Goal: Task Accomplishment & Management: Use online tool/utility

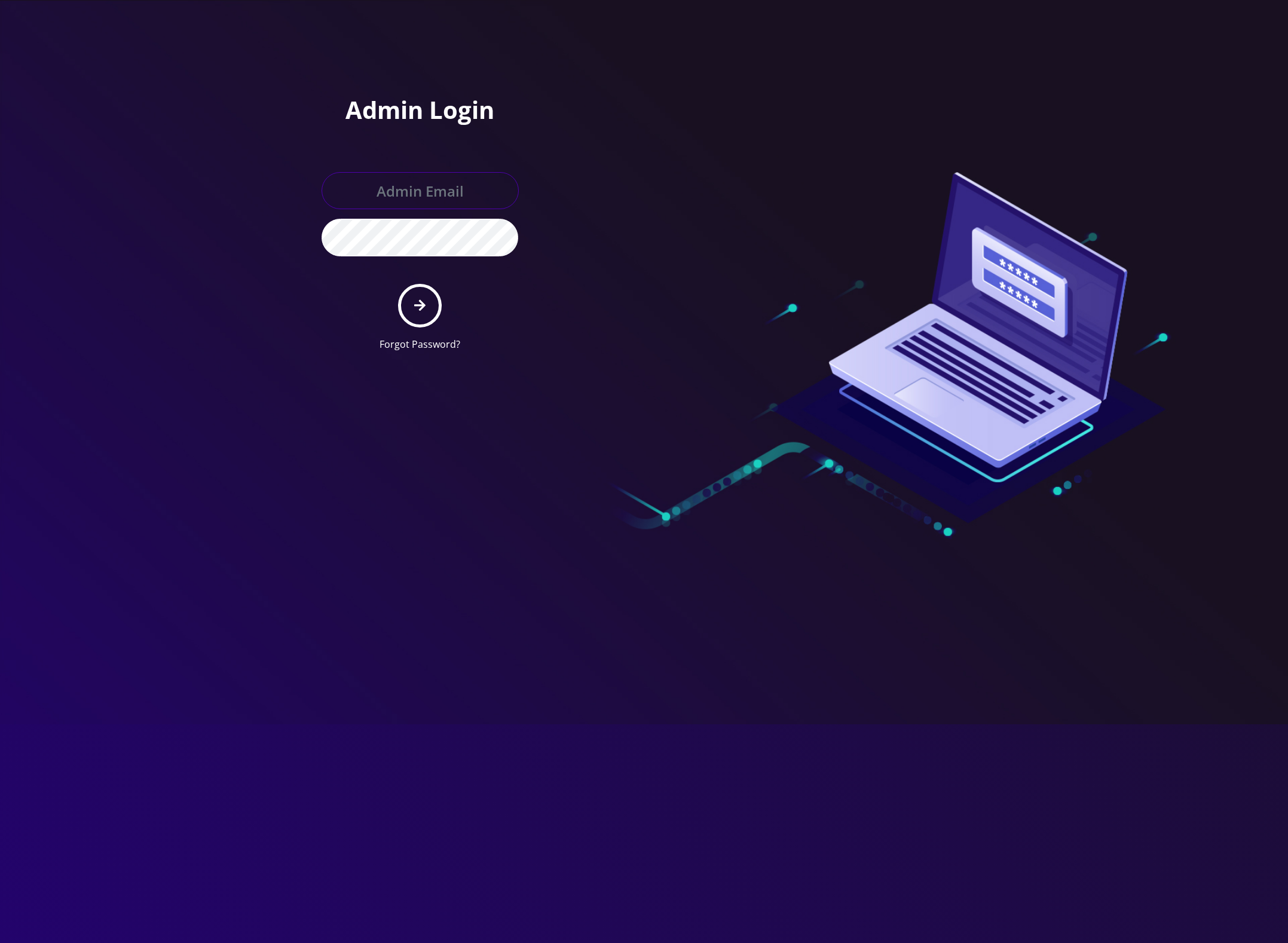
type input "[EMAIL_ADDRESS][DOMAIN_NAME]"
click at [426, 299] on button "submit" at bounding box center [419, 305] width 43 height 43
type input "master@britewireless.com"
click at [425, 306] on icon "submit" at bounding box center [419, 306] width 11 height 11
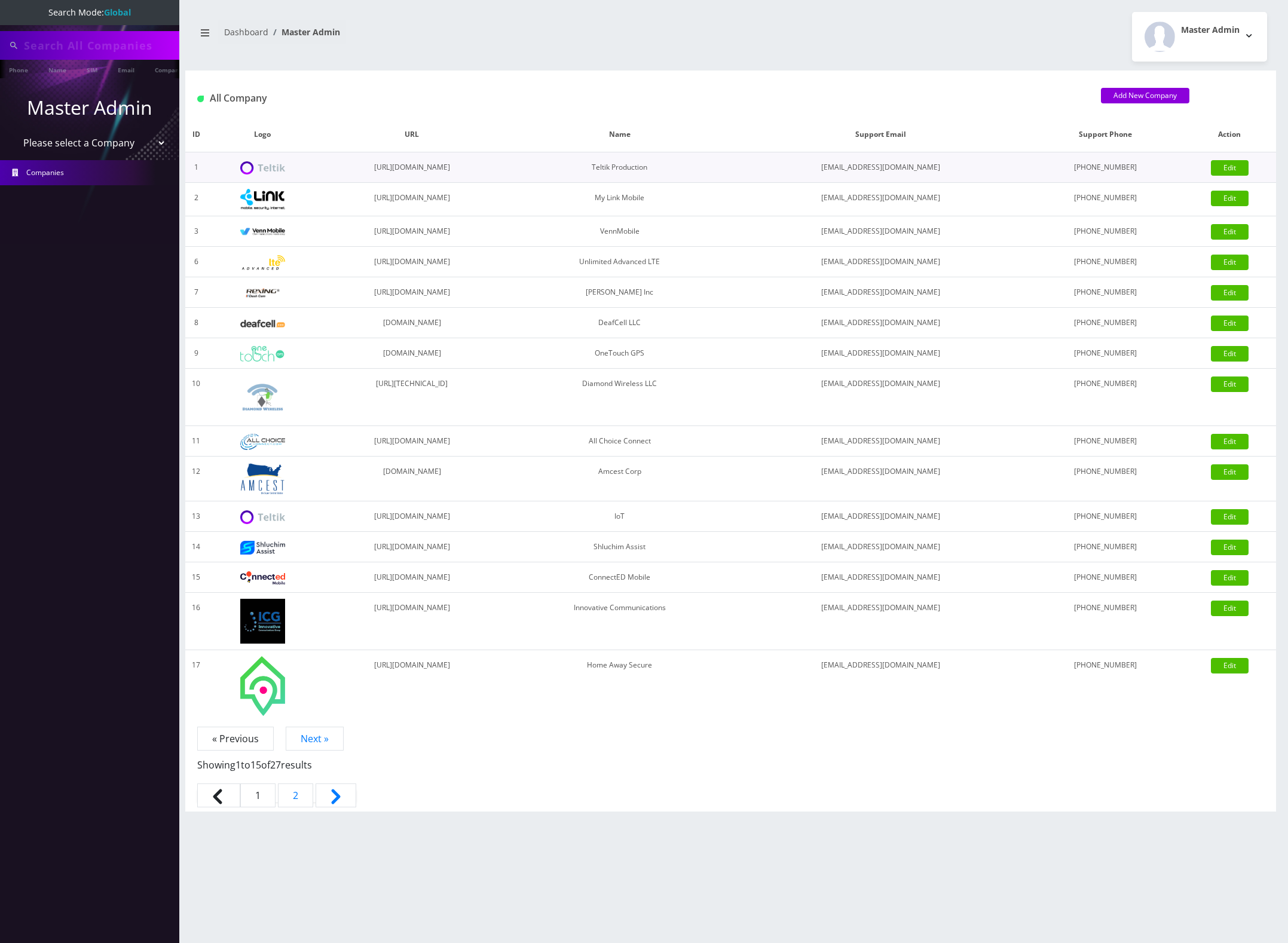
type input "7126854758"
click at [96, 65] on link "SIM" at bounding box center [92, 70] width 23 height 20
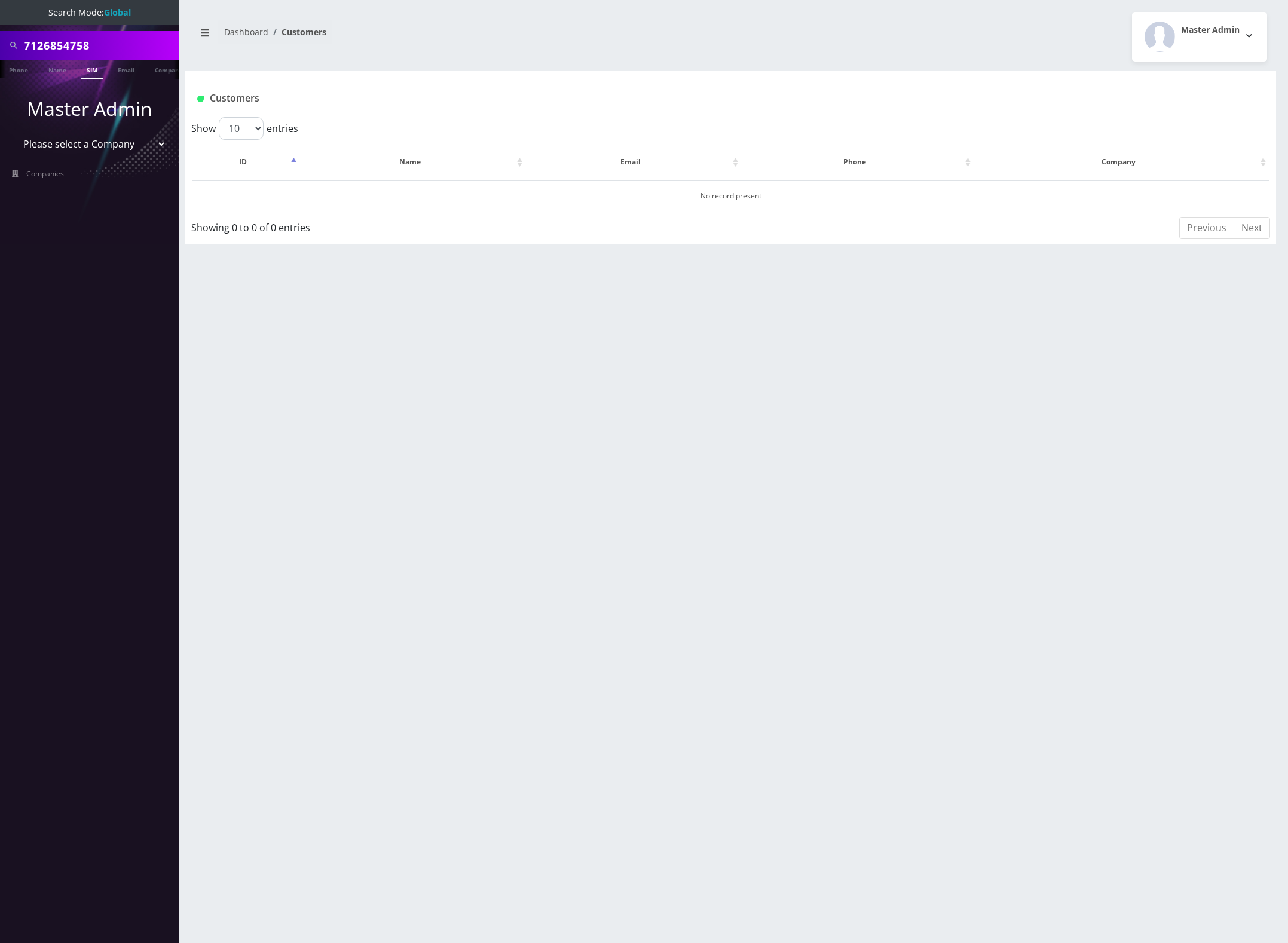
click at [19, 70] on link "Phone" at bounding box center [18, 69] width 31 height 18
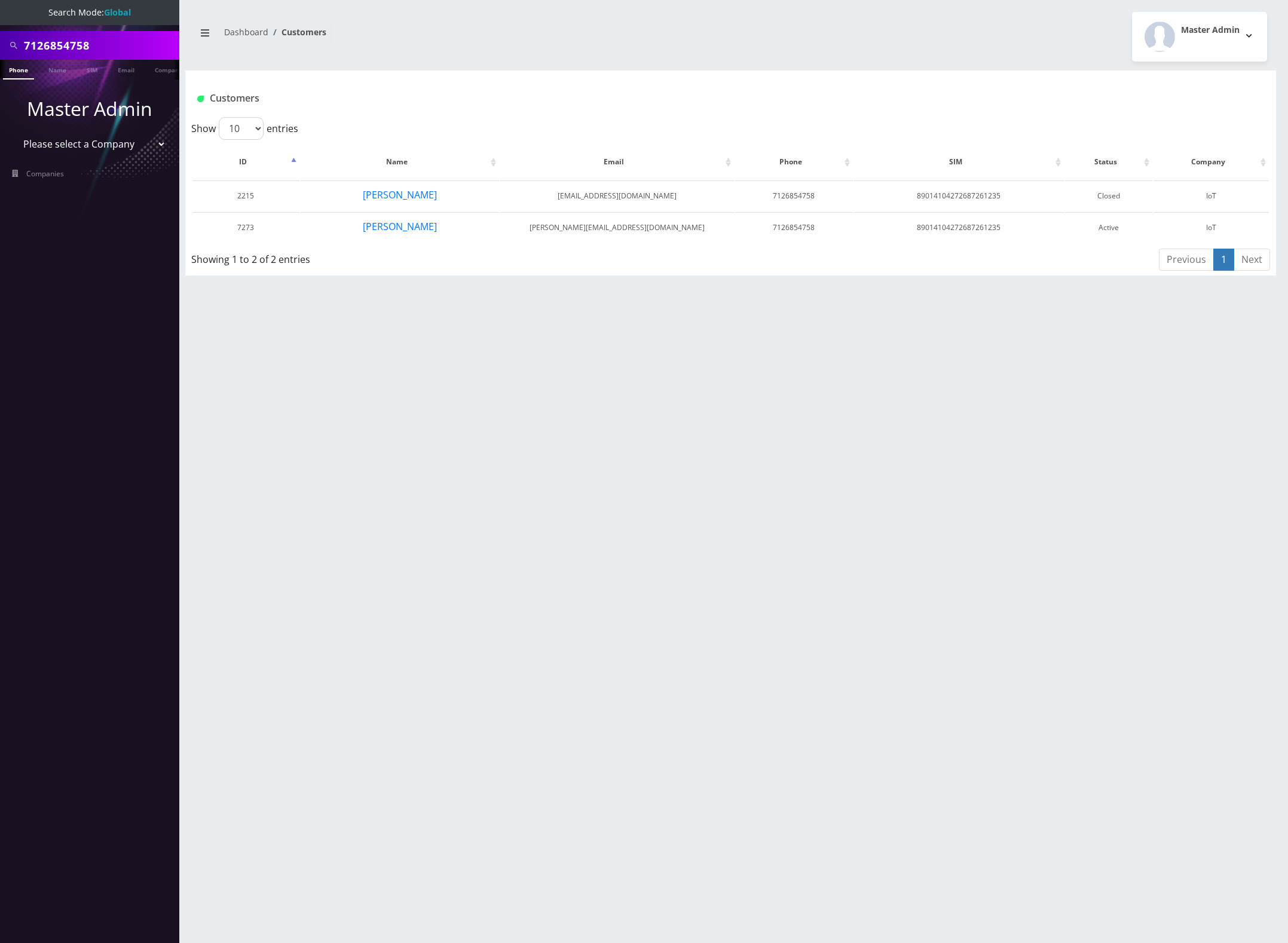
click at [92, 142] on select "Please select a Company Teltik Production My Link Mobile VennMobile Unlimited A…" at bounding box center [89, 144] width 152 height 23
select select "13"
click at [13, 133] on select "Please select a Company Teltik Production My Link Mobile VennMobile Unlimited A…" at bounding box center [89, 144] width 152 height 23
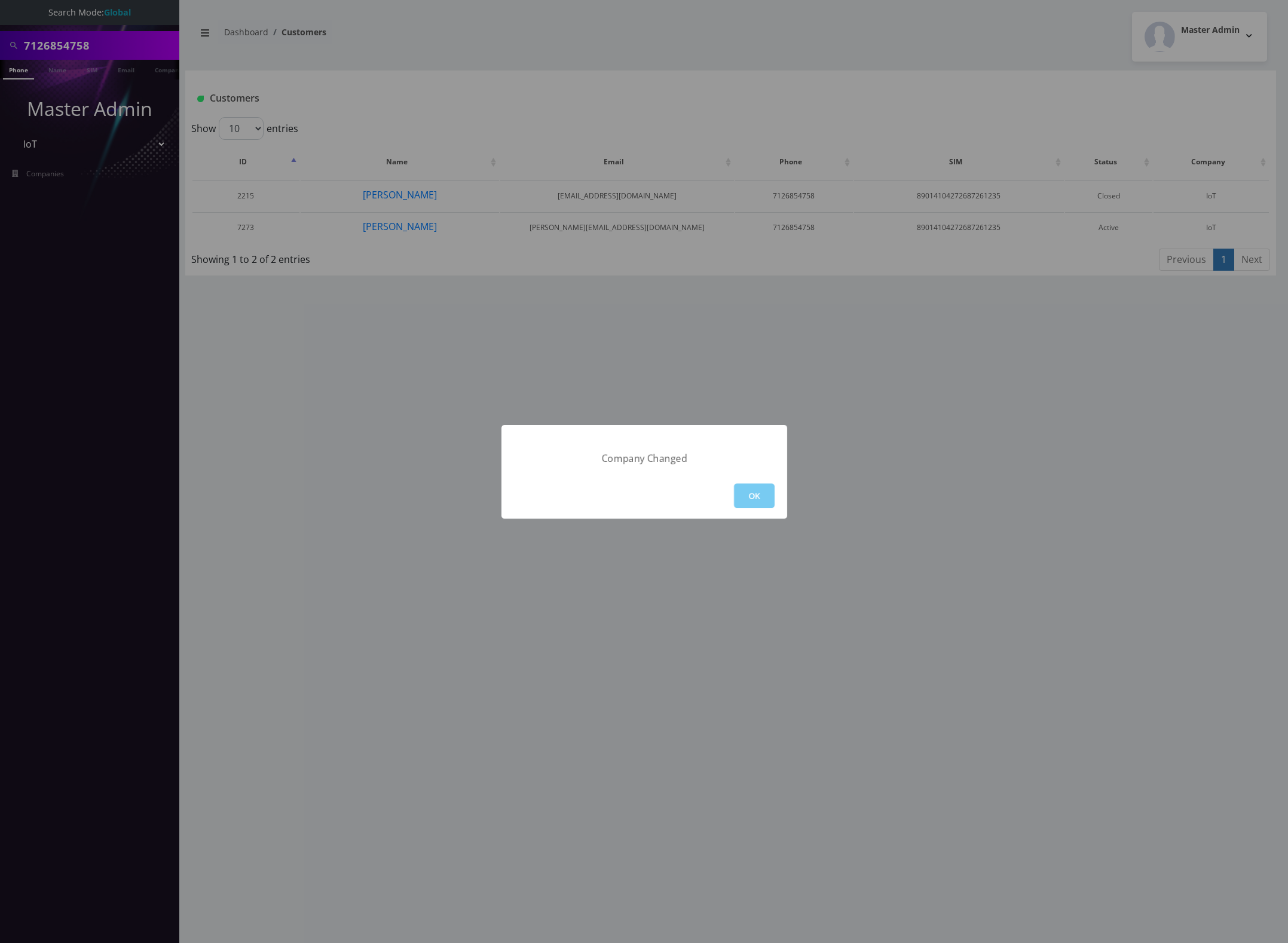
click at [762, 493] on button "OK" at bounding box center [753, 495] width 40 height 24
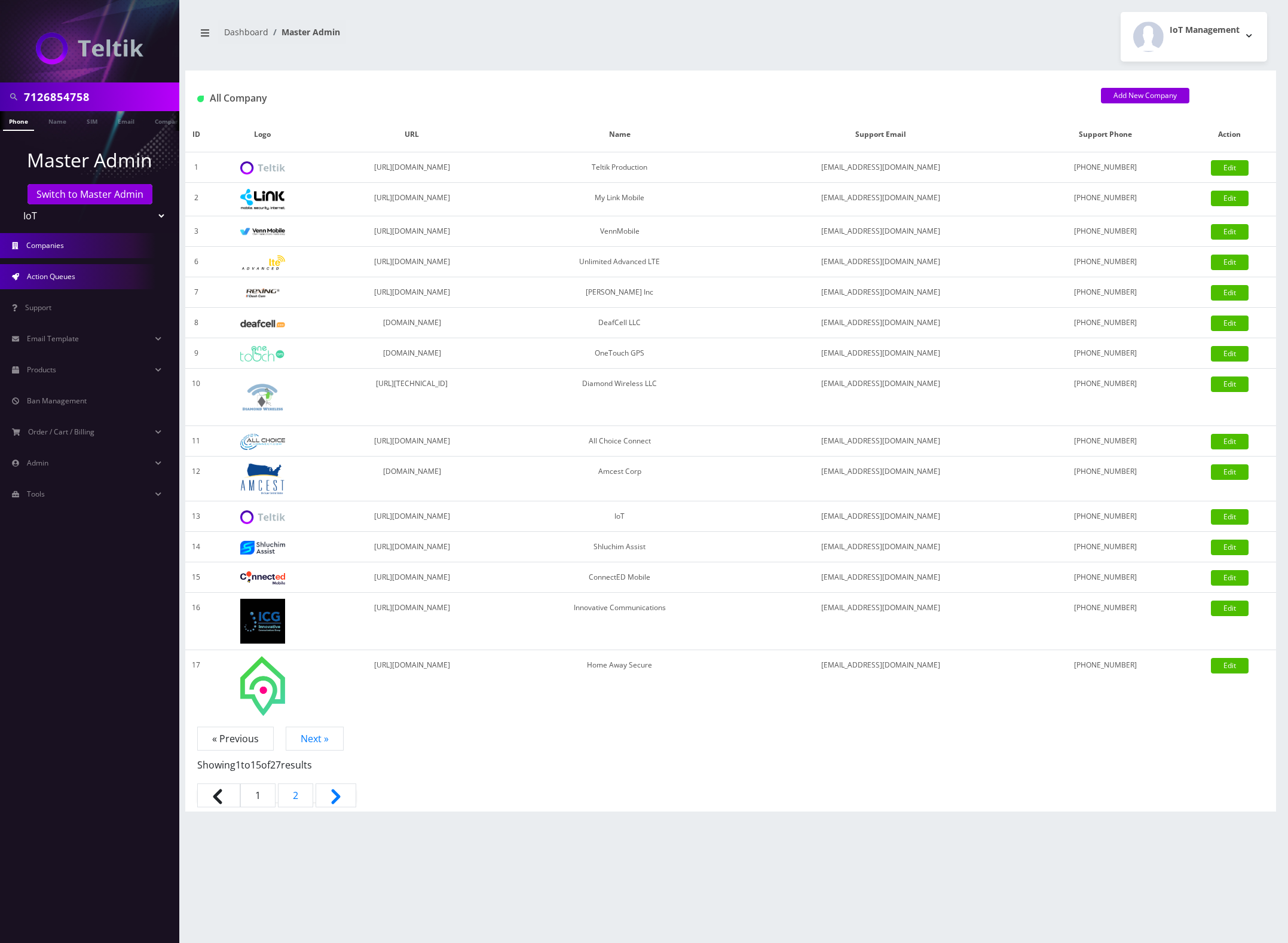
drag, startPoint x: 54, startPoint y: 276, endPoint x: 62, endPoint y: 279, distance: 8.5
click at [54, 276] on span "Action Queues" at bounding box center [51, 276] width 48 height 10
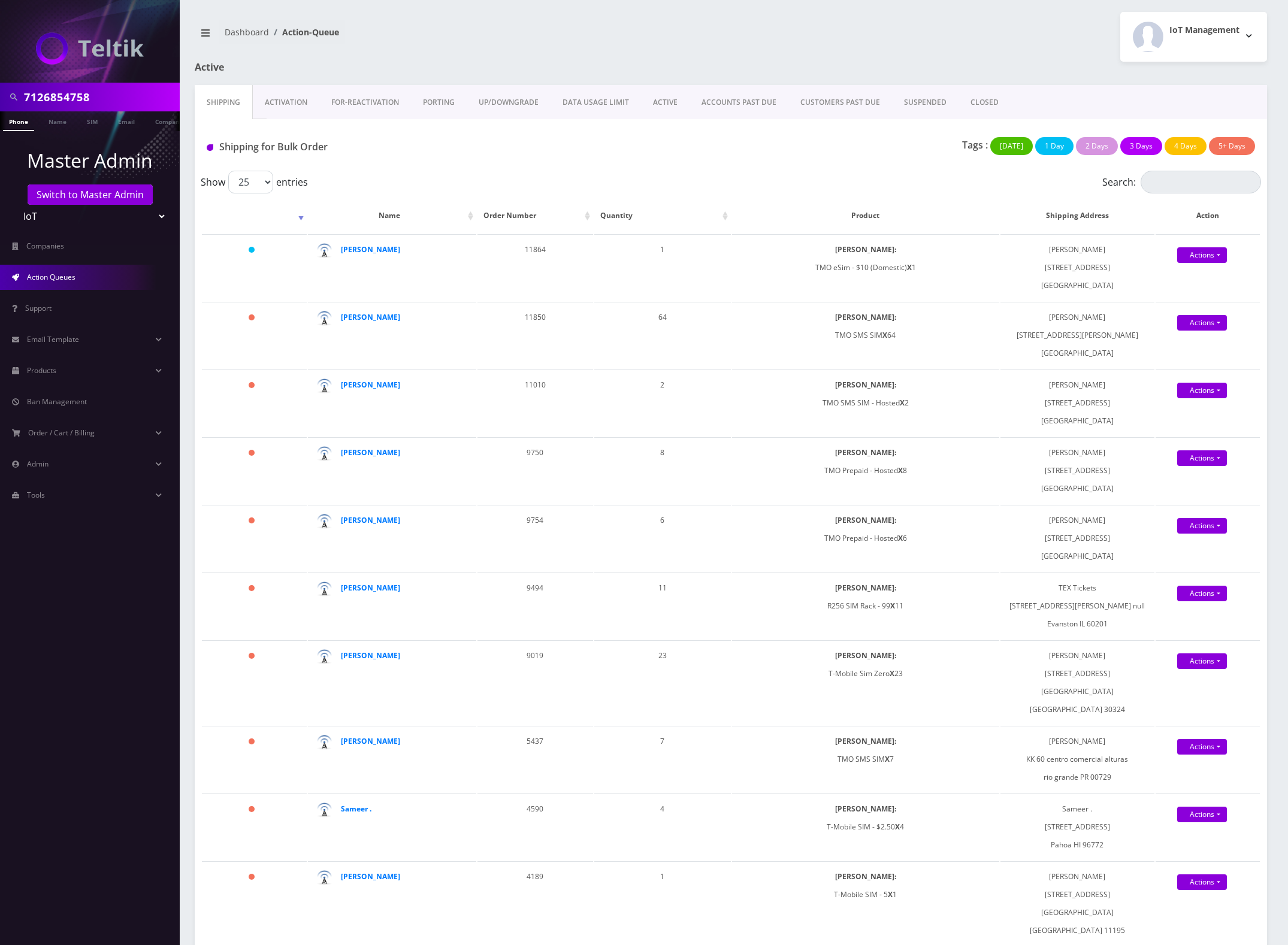
click at [283, 99] on link "Activation" at bounding box center [286, 102] width 66 height 35
